Goal: Information Seeking & Learning: Learn about a topic

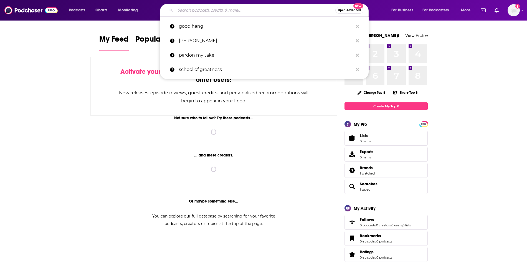
click at [247, 12] on input "Search podcasts, credits, & more..." at bounding box center [255, 10] width 160 height 9
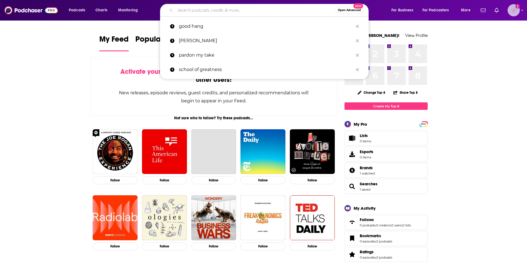
click at [513, 13] on img "Logged in as rowan.sullivan" at bounding box center [514, 10] width 12 height 12
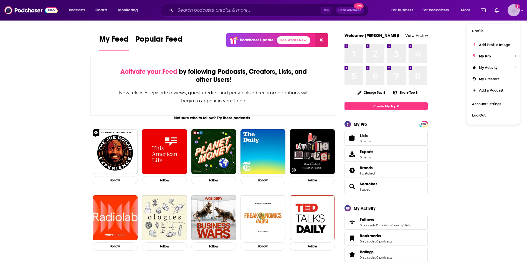
click at [513, 13] on img "Logged in as rowan.sullivan" at bounding box center [514, 10] width 12 height 12
click at [206, 11] on input "Search podcasts, credits, & more..." at bounding box center [248, 10] width 146 height 9
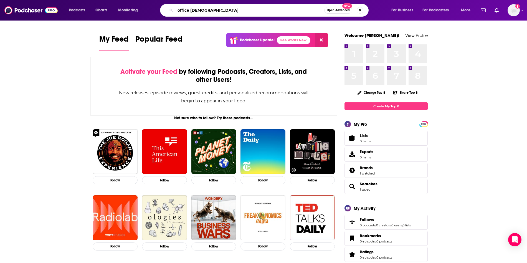
type input "office [DEMOGRAPHIC_DATA]"
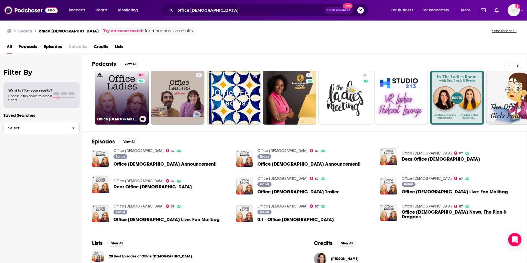
click at [129, 102] on link "87 Office [DEMOGRAPHIC_DATA]" at bounding box center [122, 98] width 54 height 54
